Goal: Information Seeking & Learning: Learn about a topic

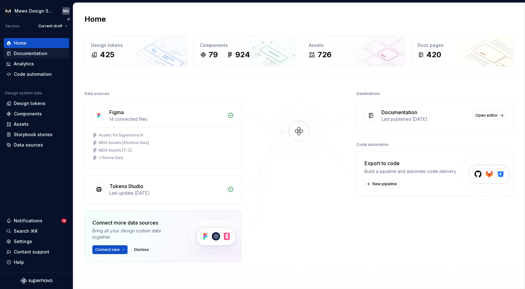
click at [36, 55] on div "Documentation" at bounding box center [31, 53] width 34 height 6
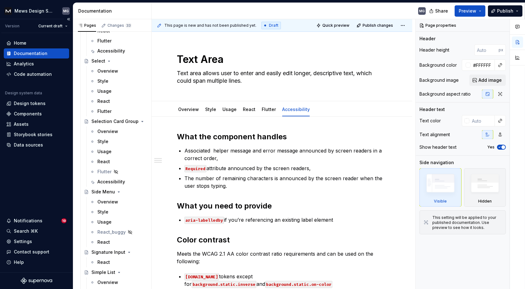
scroll to position [3158, 0]
click at [141, 61] on button "Page tree" at bounding box center [142, 62] width 9 height 9
type textarea "*"
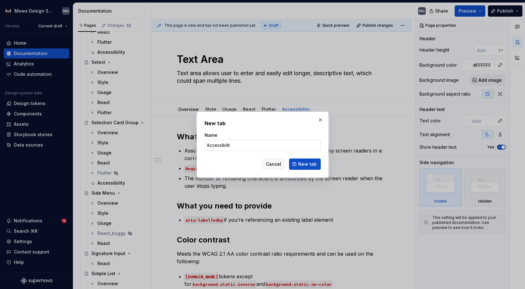
type input "Accessibility"
click at [302, 165] on span "New tab" at bounding box center [307, 164] width 19 height 6
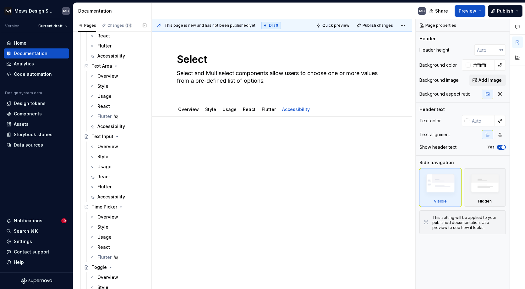
scroll to position [4002, 0]
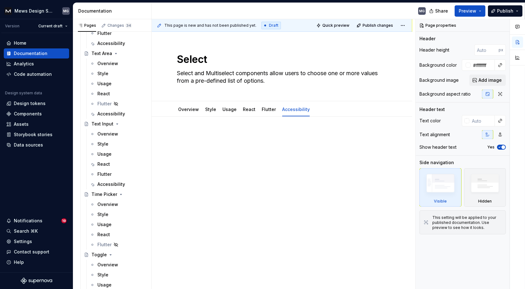
click at [114, 184] on div "Accessibility" at bounding box center [111, 184] width 28 height 6
click at [194, 132] on p at bounding box center [282, 136] width 210 height 8
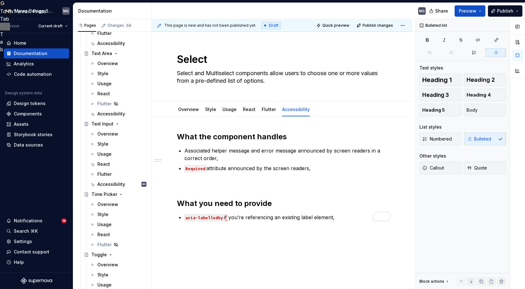
type textarea "*"
click at [344, 215] on p "aria-labelledby if you’re referencing an existing label element," at bounding box center [286, 217] width 203 height 8
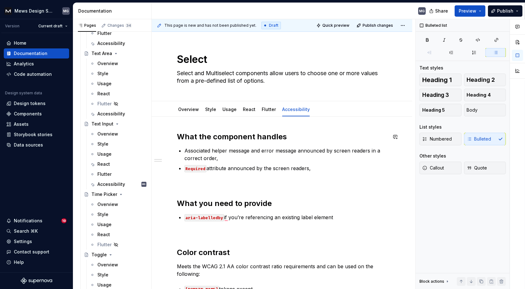
scroll to position [83, 0]
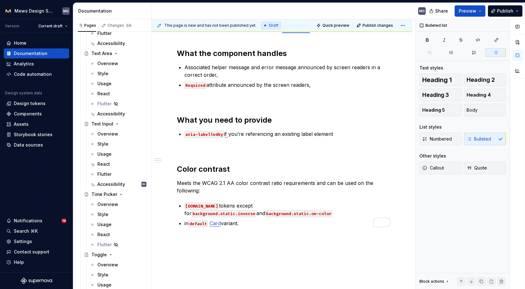
type textarea "*"
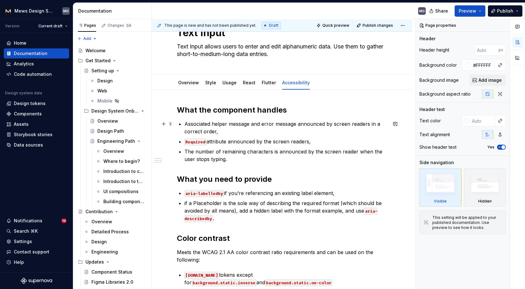
scroll to position [30, 0]
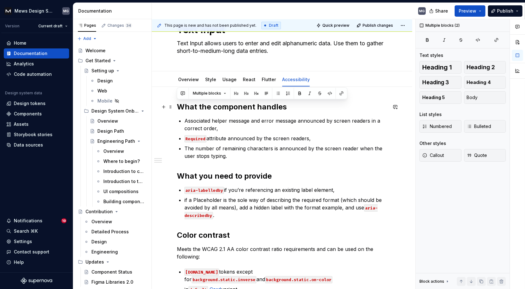
drag, startPoint x: 320, startPoint y: 137, endPoint x: 176, endPoint y: 105, distance: 147.6
click at [176, 105] on div "What the component handles Associated helper message and error message announce…" at bounding box center [282, 256] width 261 height 338
copy div "What the component handles Associated helper message and error message announce…"
click at [210, 130] on p "Associated helper message and error message announced by screen readers in a co…" at bounding box center [286, 124] width 203 height 15
drag, startPoint x: 303, startPoint y: 140, endPoint x: 180, endPoint y: 107, distance: 127.9
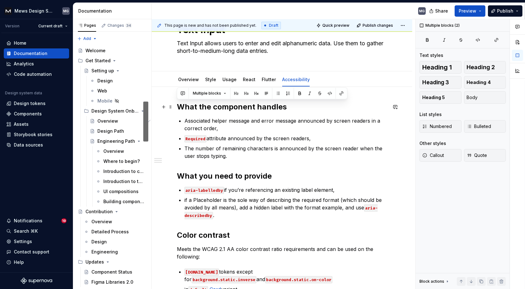
click at [180, 107] on div "What the component handles Associated helper message and error message announce…" at bounding box center [282, 216] width 210 height 229
copy div "What the component handles Associated helper message and error message announce…"
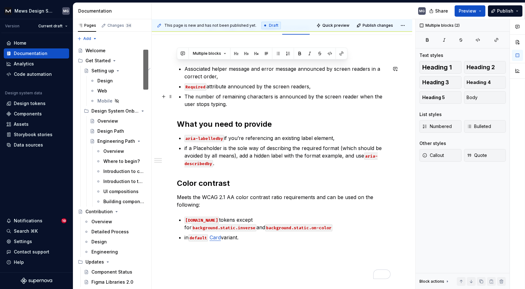
scroll to position [83, 0]
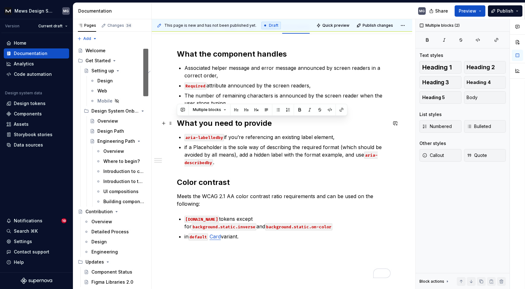
drag, startPoint x: 227, startPoint y: 162, endPoint x: 179, endPoint y: 124, distance: 61.1
click at [179, 124] on div "What the component handles Associated helper message and error message announce…" at bounding box center [282, 163] width 210 height 229
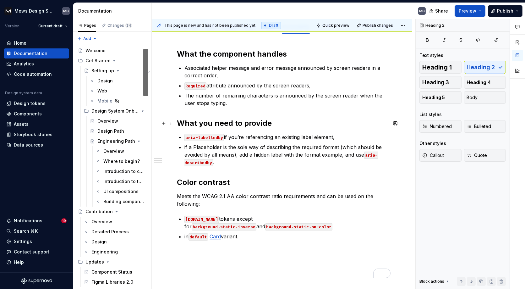
click at [261, 126] on h2 "What you need to provide" at bounding box center [282, 123] width 210 height 10
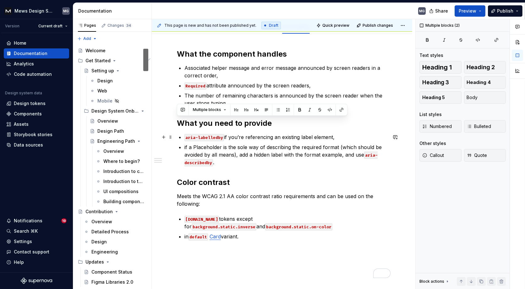
drag, startPoint x: 178, startPoint y: 122, endPoint x: 345, endPoint y: 135, distance: 167.4
click at [345, 135] on div "What the component handles Associated helper message and error message announce…" at bounding box center [282, 163] width 210 height 229
copy div "What you need to provide aria-labelledby if you’re referencing an existing labe…"
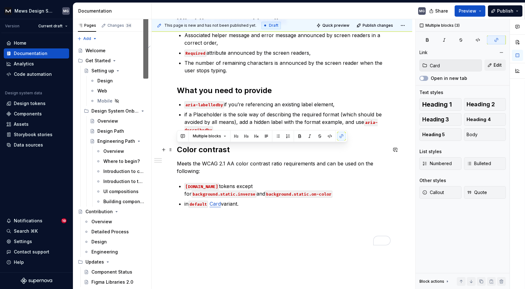
drag, startPoint x: 252, startPoint y: 203, endPoint x: 179, endPoint y: 148, distance: 92.1
click at [179, 148] on div "What the component handles Associated helper message and error message announce…" at bounding box center [282, 130] width 210 height 229
copy div "Color contrast Meets the WCAG 2.1 AA color contrast ratio requirements and can …"
type textarea "*"
